Goal: Task Accomplishment & Management: Use online tool/utility

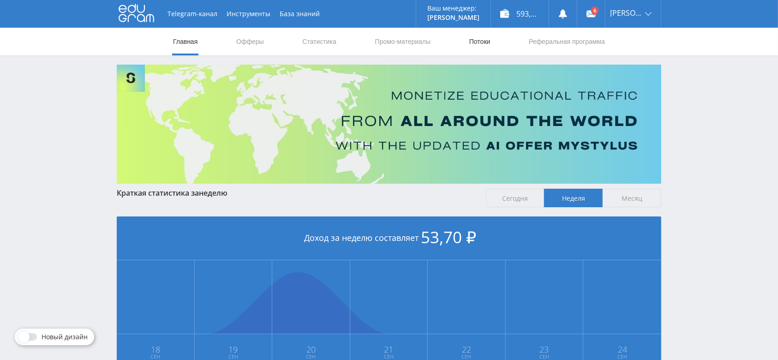
click at [476, 42] on link "Потоки" at bounding box center [480, 42] width 23 height 28
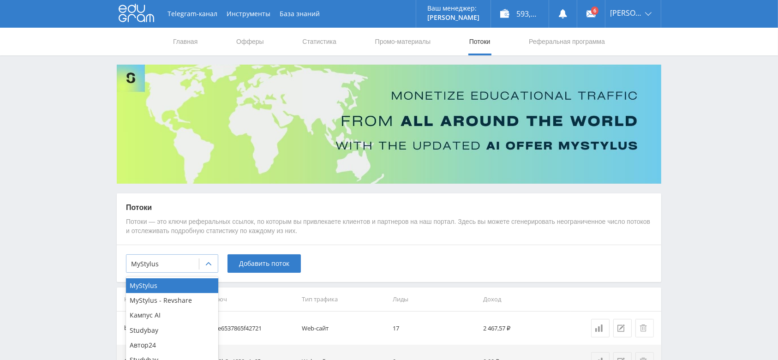
click at [207, 267] on icon at bounding box center [208, 263] width 7 height 7
click at [189, 346] on div "Автор24" at bounding box center [172, 345] width 92 height 15
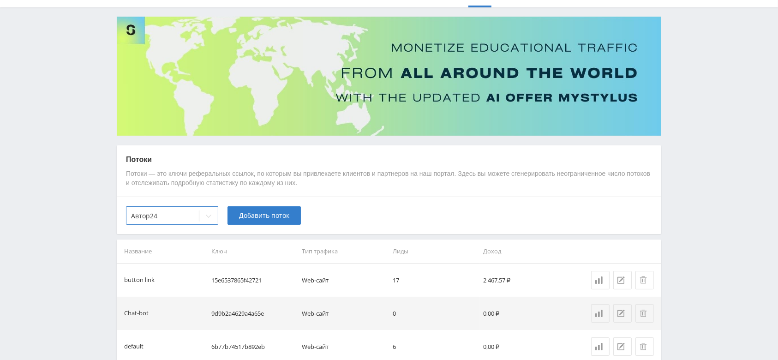
scroll to position [96, 0]
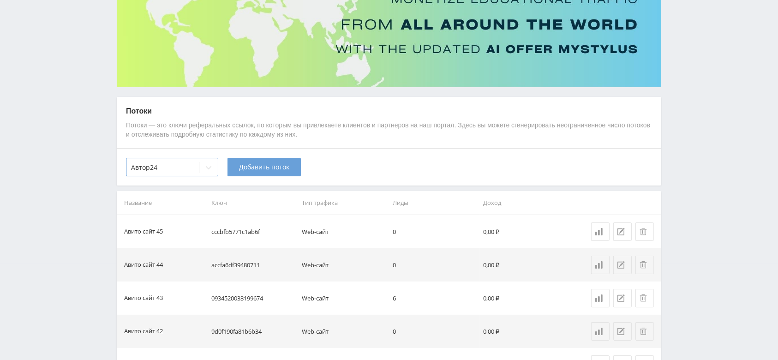
click at [253, 167] on span "Добавить поток" at bounding box center [264, 166] width 50 height 7
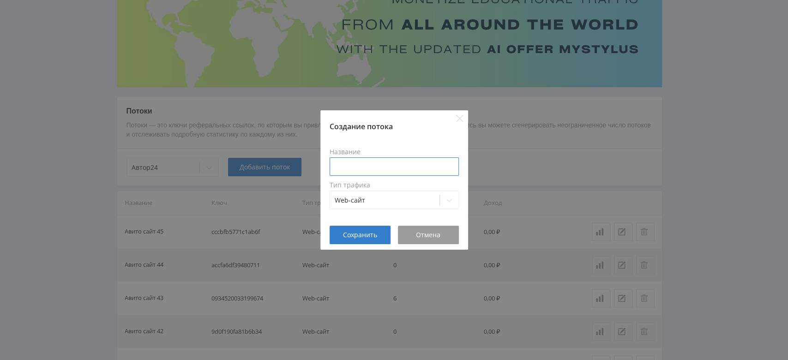
click at [356, 165] on input at bounding box center [394, 166] width 129 height 18
type input "Авито сайт 46"
click at [376, 240] on button "Сохранить" at bounding box center [360, 235] width 61 height 18
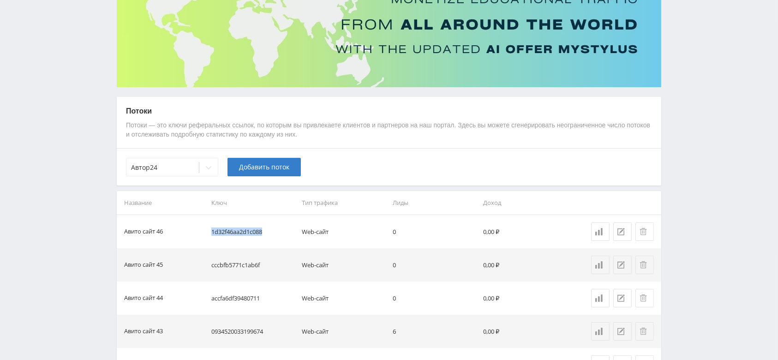
drag, startPoint x: 270, startPoint y: 229, endPoint x: 212, endPoint y: 231, distance: 57.7
click at [212, 231] on td "1d32f46aa2d1c088" at bounding box center [253, 231] width 91 height 33
copy td "1d32f46aa2d1c088"
